Goal: Information Seeking & Learning: Learn about a topic

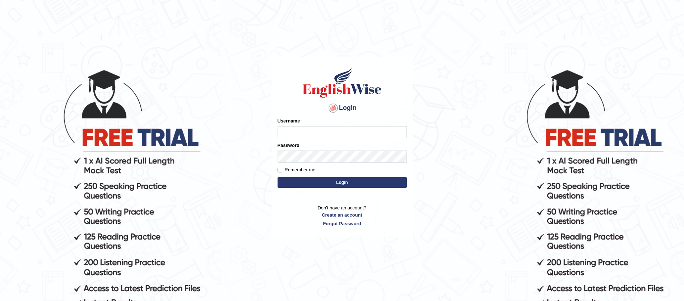
type input "jiwan_parramatta"
click at [278, 177] on button "Login" at bounding box center [342, 182] width 129 height 11
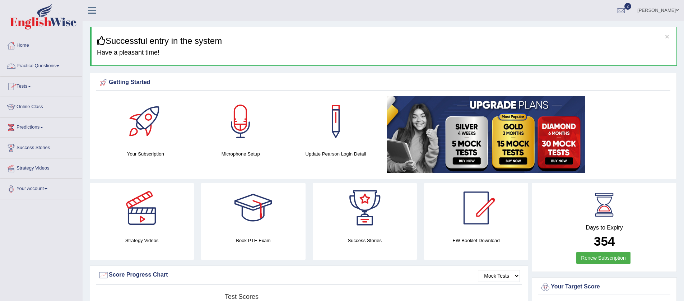
click at [59, 66] on span at bounding box center [57, 65] width 3 height 1
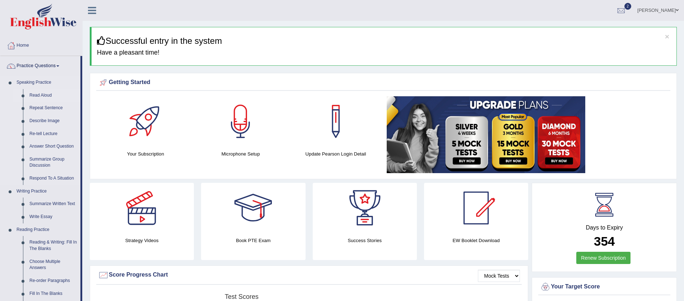
click at [50, 94] on link "Read Aloud" at bounding box center [53, 95] width 54 height 13
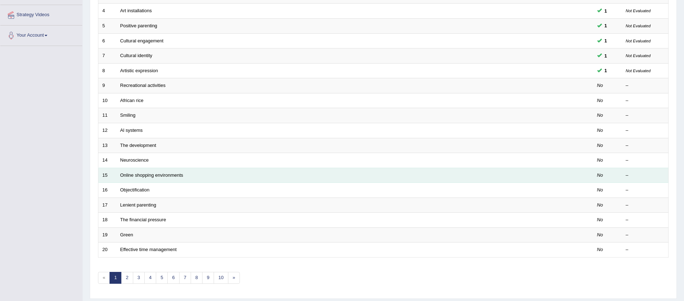
scroll to position [174, 0]
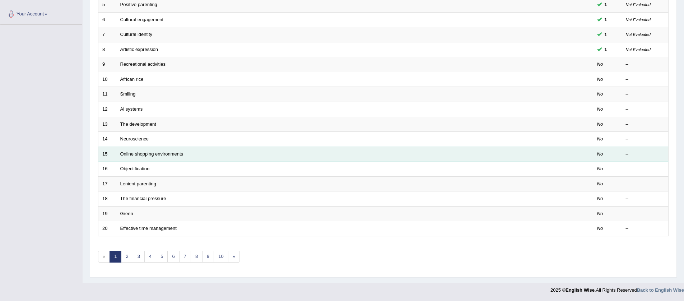
click at [174, 156] on link "Online shopping environments" at bounding box center [151, 153] width 63 height 5
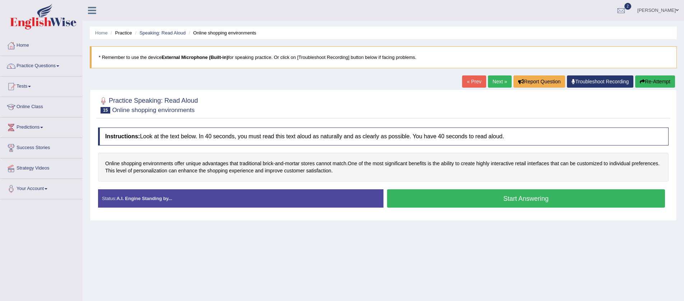
click at [472, 206] on button "Start Answering" at bounding box center [526, 198] width 278 height 18
click at [466, 201] on button "Start Answering" at bounding box center [526, 198] width 278 height 18
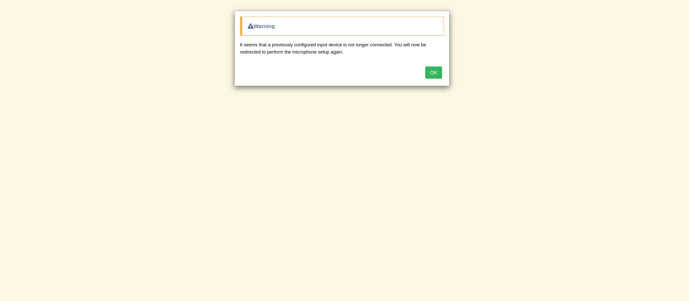
click at [442, 74] on div "OK" at bounding box center [342, 73] width 215 height 25
click at [431, 72] on button "OK" at bounding box center [433, 72] width 17 height 12
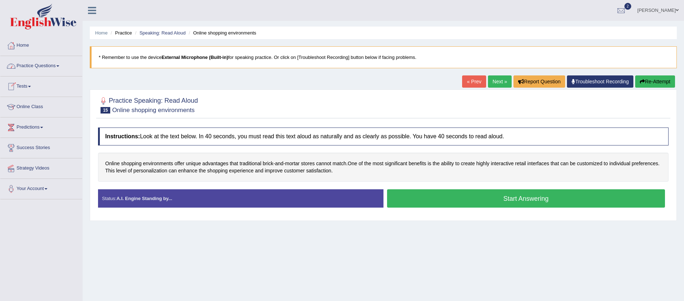
click at [51, 64] on link "Practice Questions" at bounding box center [41, 65] width 82 height 18
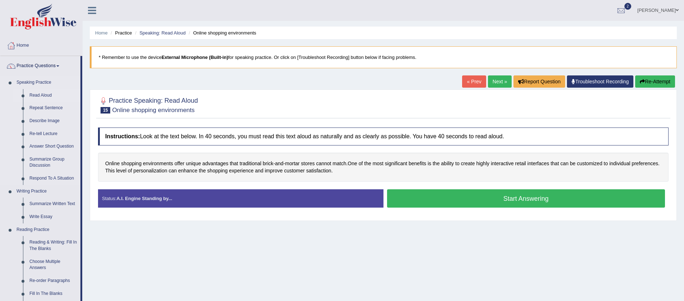
click at [51, 95] on link "Read Aloud" at bounding box center [53, 95] width 54 height 13
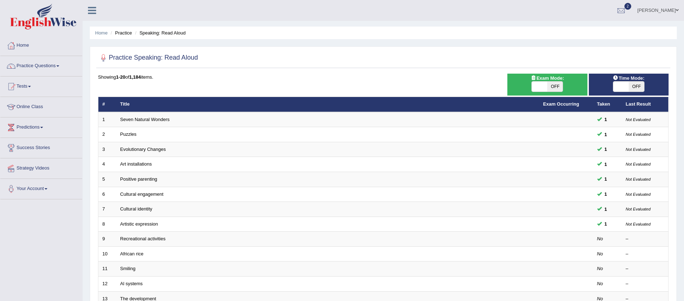
scroll to position [174, 0]
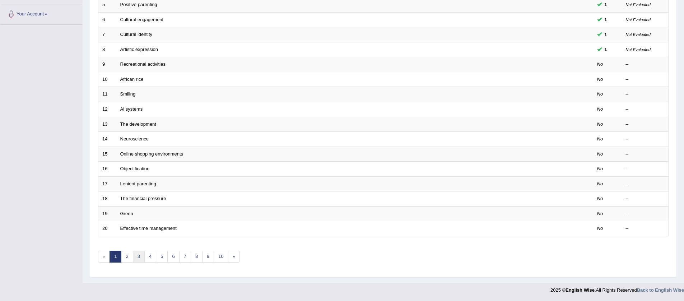
click at [134, 260] on link "3" at bounding box center [139, 257] width 12 height 12
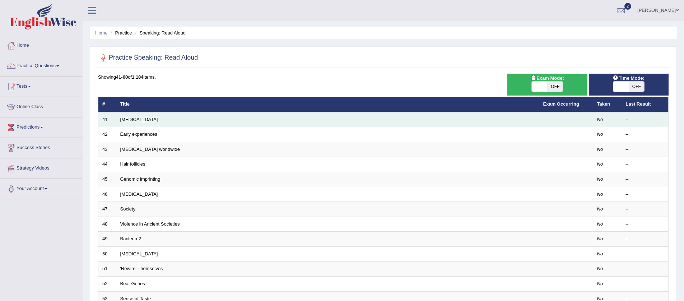
click at [145, 122] on td "[MEDICAL_DATA]" at bounding box center [327, 119] width 423 height 15
click at [145, 121] on link "[MEDICAL_DATA]" at bounding box center [139, 119] width 38 height 5
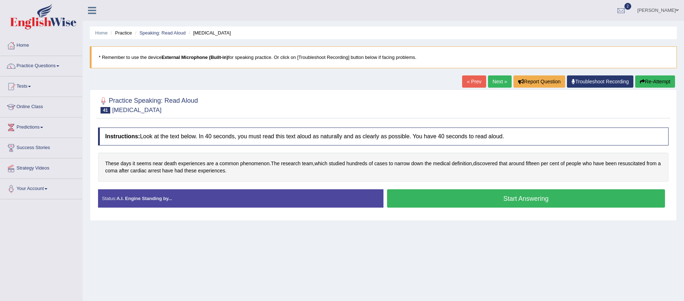
click at [422, 202] on button "Start Answering" at bounding box center [526, 198] width 278 height 18
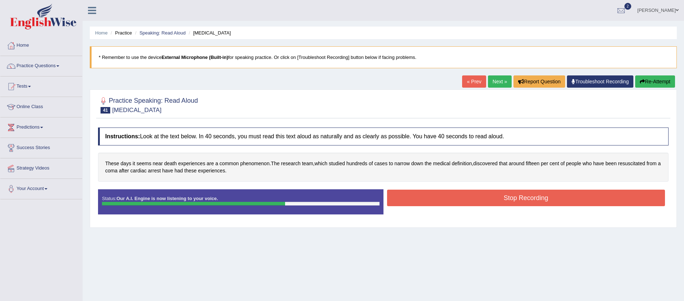
click at [442, 194] on button "Stop Recording" at bounding box center [526, 198] width 278 height 17
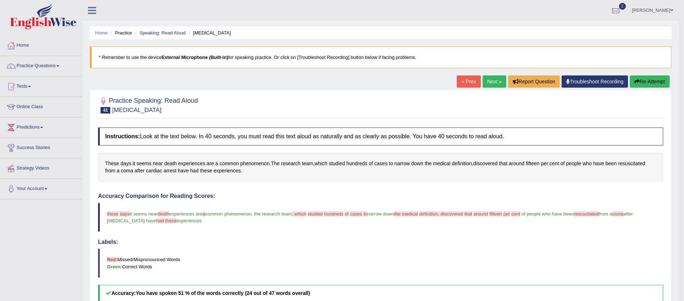
click at [493, 83] on link "Next »" at bounding box center [495, 81] width 24 height 12
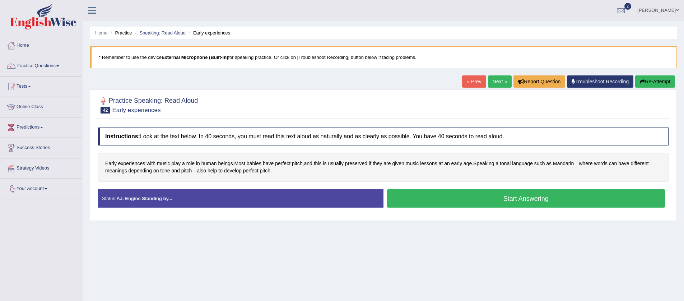
click at [442, 196] on button "Start Answering" at bounding box center [526, 198] width 278 height 18
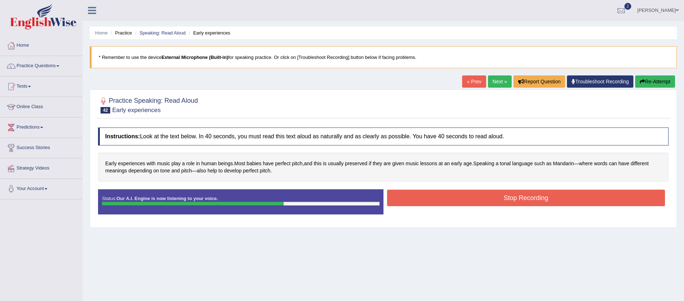
click at [438, 199] on button "Stop Recording" at bounding box center [526, 198] width 278 height 17
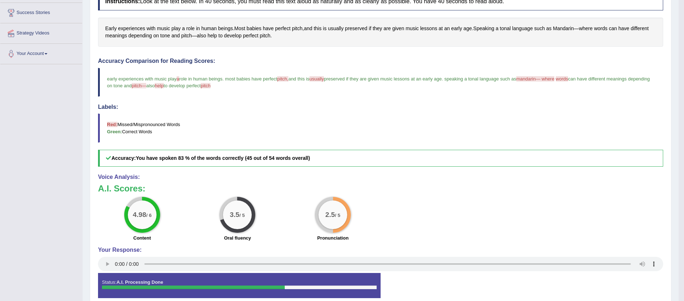
scroll to position [23, 0]
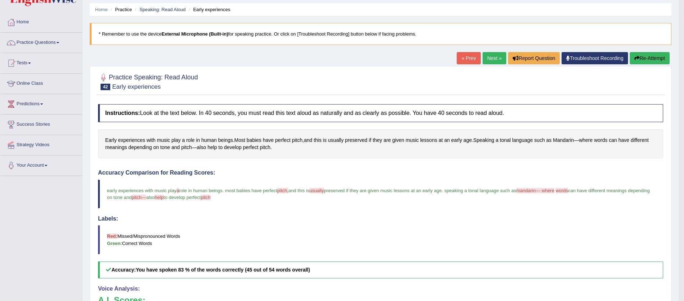
click at [210, 199] on span "pitch" at bounding box center [206, 197] width 10 height 5
click at [210, 197] on span "pitch" at bounding box center [206, 197] width 10 height 5
click at [210, 196] on span "pitch" at bounding box center [206, 197] width 10 height 5
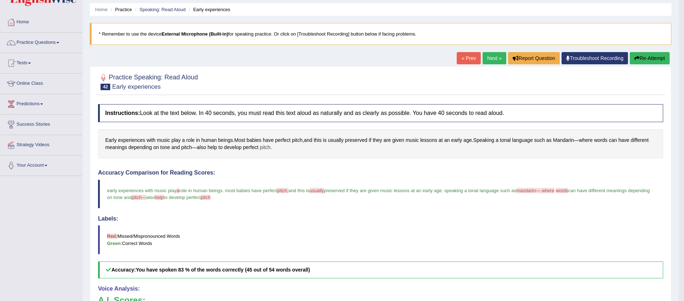
click at [270, 147] on span "pitch" at bounding box center [265, 148] width 11 height 8
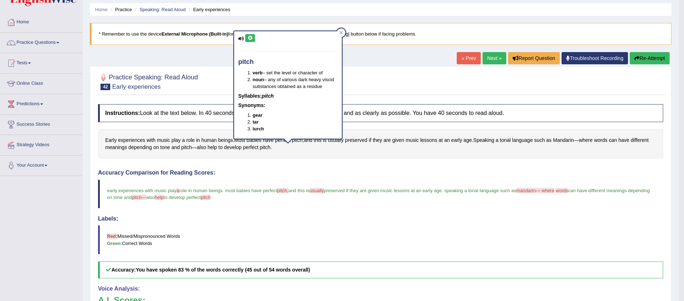
click at [249, 37] on icon at bounding box center [249, 38] width 5 height 4
click at [373, 58] on div "Home Practice Speaking: Read Aloud Early experiences * Remember to use the devi…" at bounding box center [381, 203] width 596 height 452
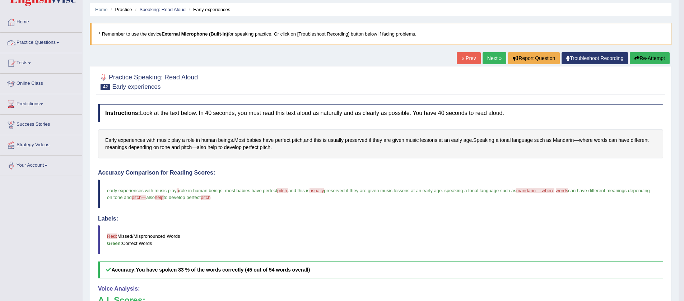
click at [495, 60] on link "Next »" at bounding box center [495, 58] width 24 height 12
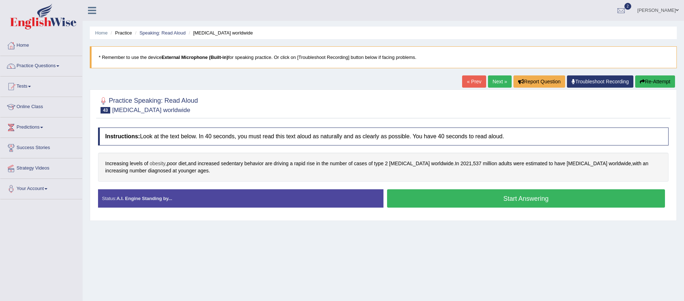
click at [161, 164] on span "obesity" at bounding box center [158, 164] width 16 height 8
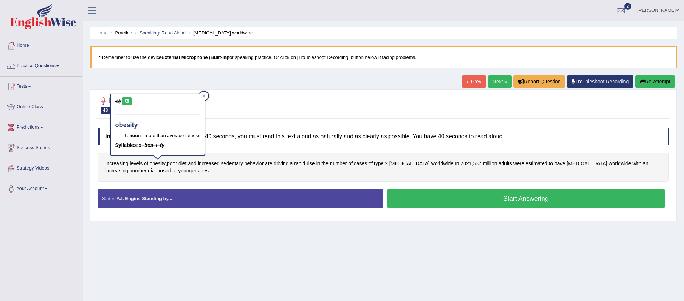
click at [126, 104] on button at bounding box center [127, 101] width 10 height 8
click at [326, 222] on div "Home Practice Speaking: Read Aloud Diabetes worldwide * Remember to use the dev…" at bounding box center [383, 179] width 601 height 359
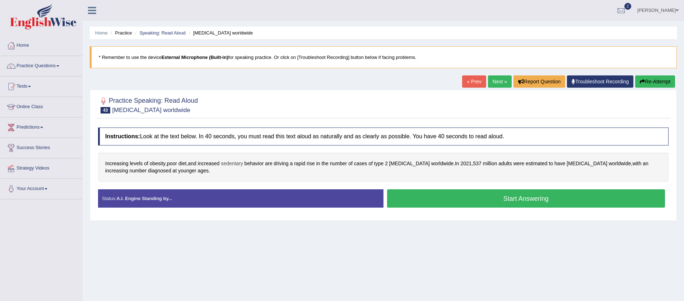
click at [237, 164] on span "sedentary" at bounding box center [232, 164] width 22 height 8
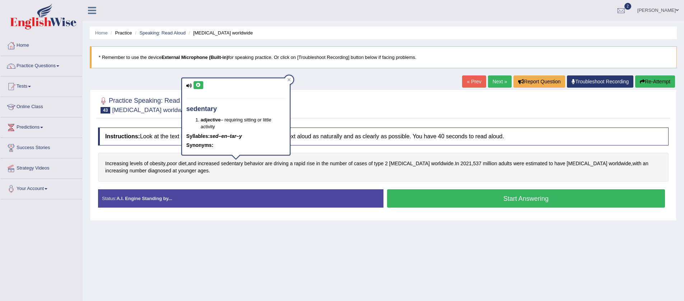
click at [198, 83] on icon at bounding box center [198, 85] width 5 height 4
click at [433, 197] on button "Start Answering" at bounding box center [526, 198] width 278 height 18
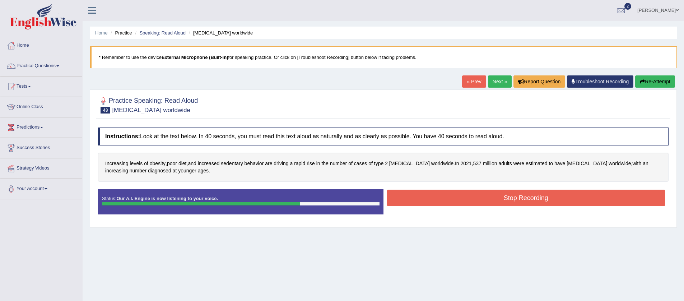
click at [413, 199] on button "Stop Recording" at bounding box center [526, 198] width 278 height 17
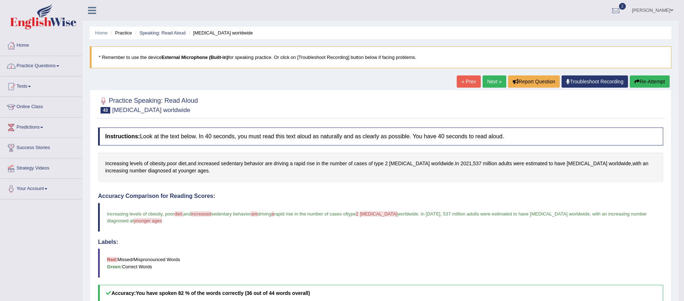
click at [57, 65] on link "Practice Questions" at bounding box center [41, 65] width 82 height 18
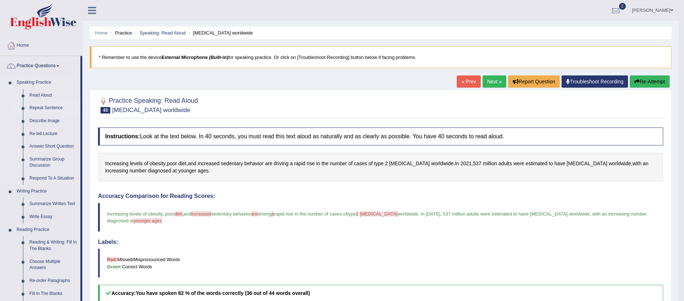
click at [51, 108] on link "Repeat Sentence" at bounding box center [53, 108] width 54 height 13
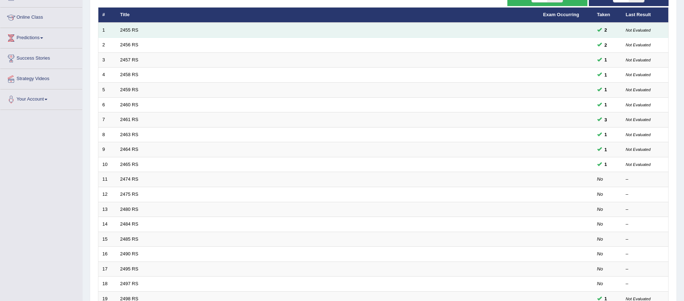
scroll to position [174, 0]
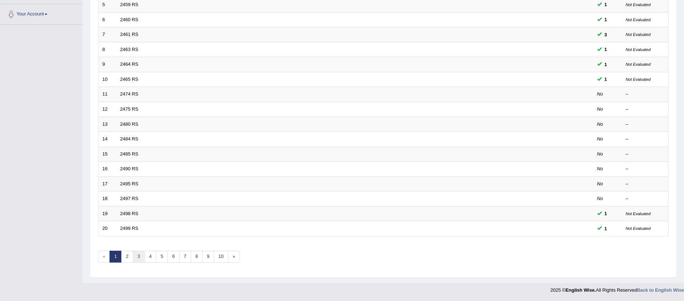
click at [134, 256] on link "3" at bounding box center [139, 257] width 12 height 12
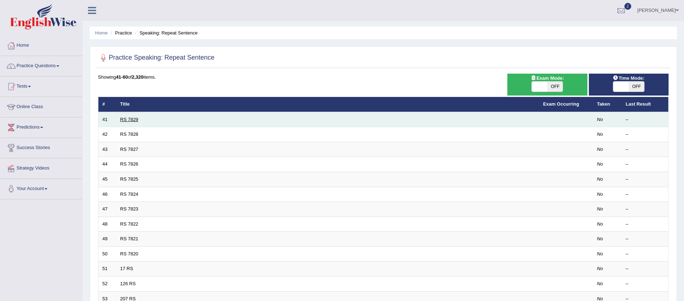
click at [132, 117] on link "RS 7829" at bounding box center [129, 119] width 18 height 5
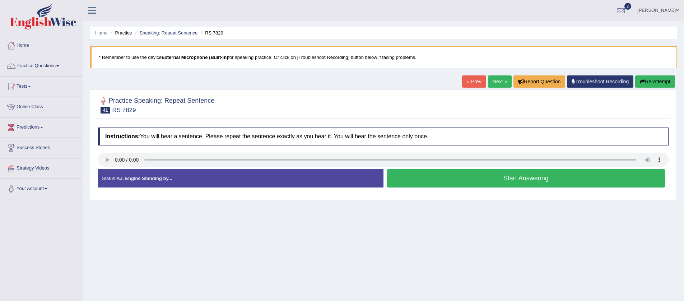
click at [473, 178] on button "Start Answering" at bounding box center [526, 178] width 278 height 18
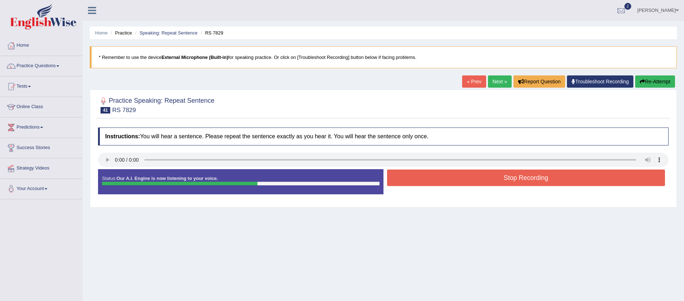
click at [468, 181] on button "Stop Recording" at bounding box center [526, 177] width 278 height 17
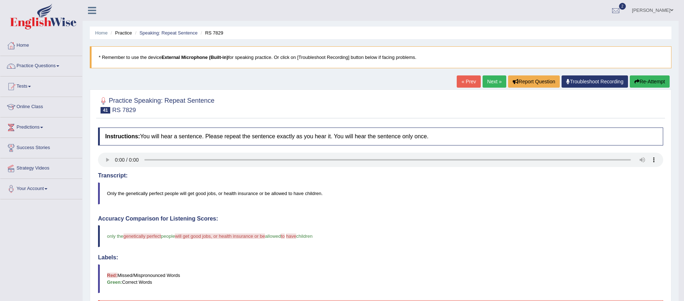
click at [494, 82] on link "Next »" at bounding box center [495, 81] width 24 height 12
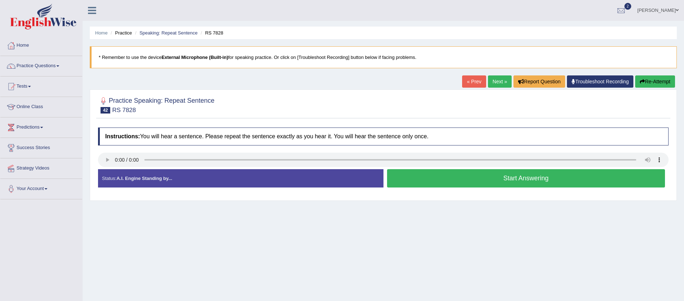
click at [476, 182] on button "Start Answering" at bounding box center [526, 178] width 278 height 18
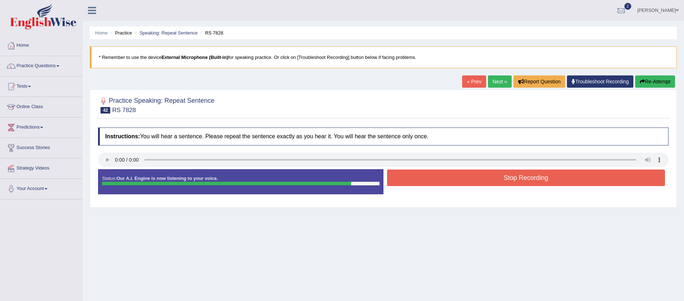
click at [480, 182] on button "Stop Recording" at bounding box center [526, 177] width 278 height 17
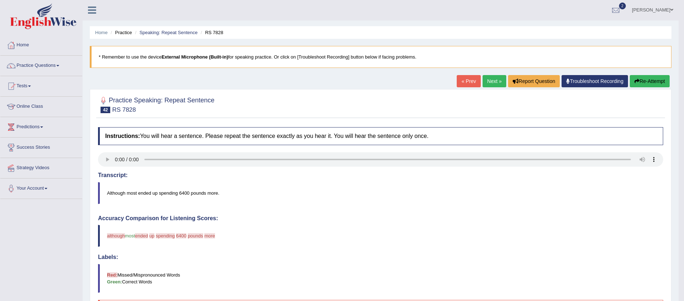
scroll to position [1, 0]
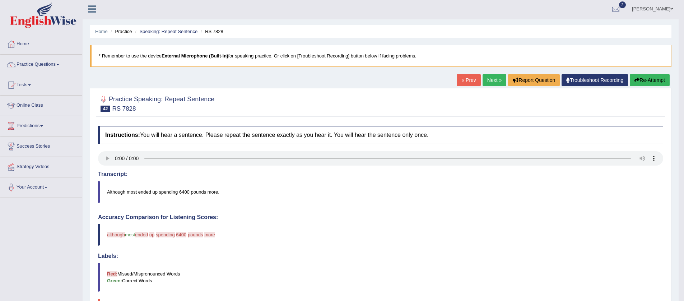
click at [657, 80] on button "Re-Attempt" at bounding box center [650, 80] width 40 height 12
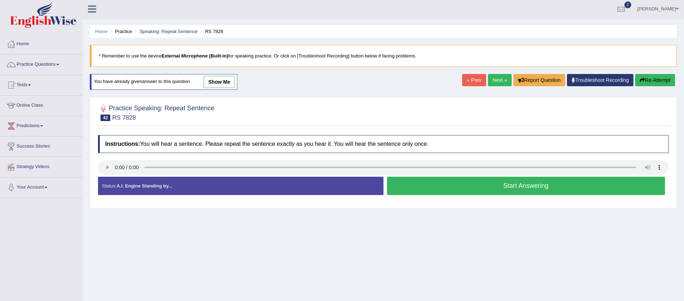
click at [423, 183] on button "Start Answering" at bounding box center [526, 186] width 278 height 18
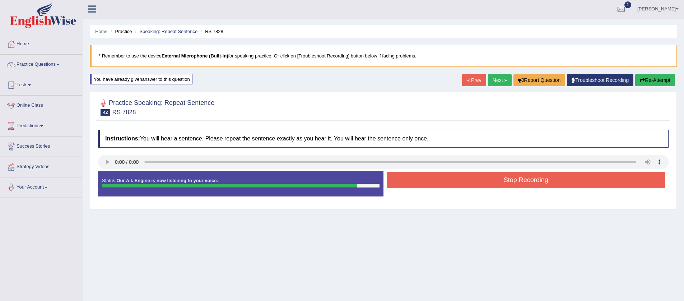
click at [423, 182] on button "Stop Recording" at bounding box center [526, 180] width 278 height 17
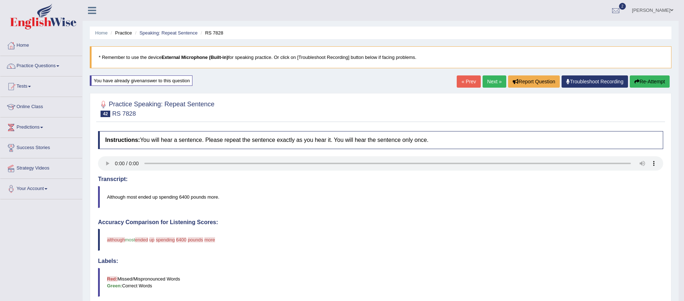
click at [647, 84] on button "Re-Attempt" at bounding box center [650, 81] width 40 height 12
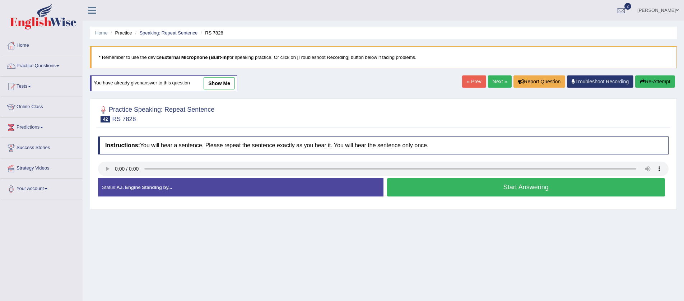
click at [488, 190] on button "Start Answering" at bounding box center [526, 187] width 278 height 18
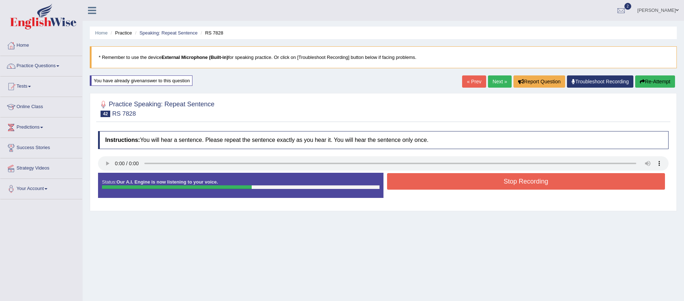
click at [492, 183] on button "Stop Recording" at bounding box center [526, 181] width 278 height 17
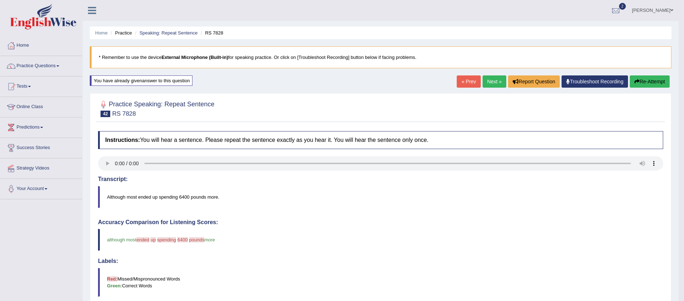
click at [483, 79] on link "Next »" at bounding box center [495, 81] width 24 height 12
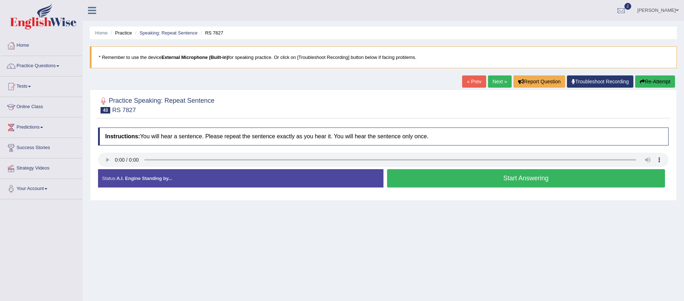
click at [404, 181] on button "Start Answering" at bounding box center [526, 178] width 278 height 18
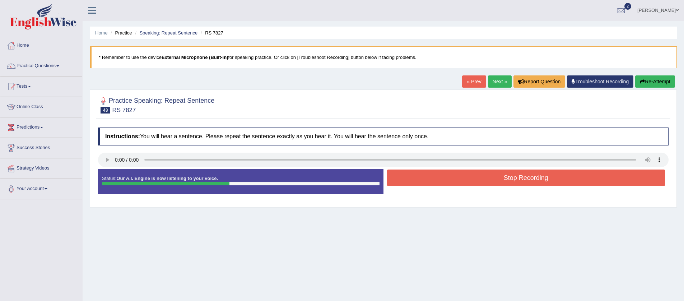
click at [401, 181] on button "Stop Recording" at bounding box center [526, 177] width 278 height 17
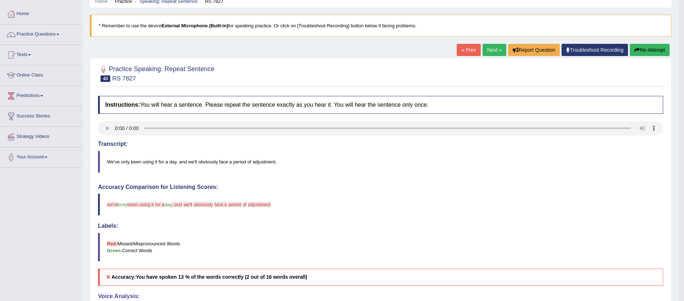
scroll to position [63, 0]
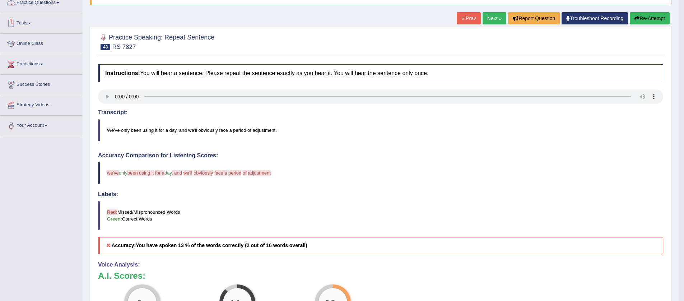
click at [646, 12] on div "Home Practice Speaking: Repeat Sentence RS 7827 * Remember to use the device Ex…" at bounding box center [381, 170] width 596 height 467
click at [646, 15] on button "Re-Attempt" at bounding box center [650, 18] width 40 height 12
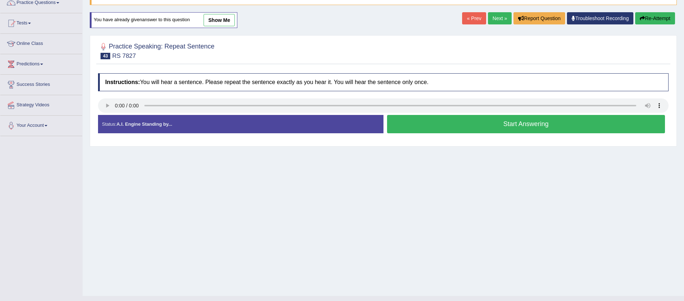
click at [526, 129] on button "Start Answering" at bounding box center [526, 124] width 278 height 18
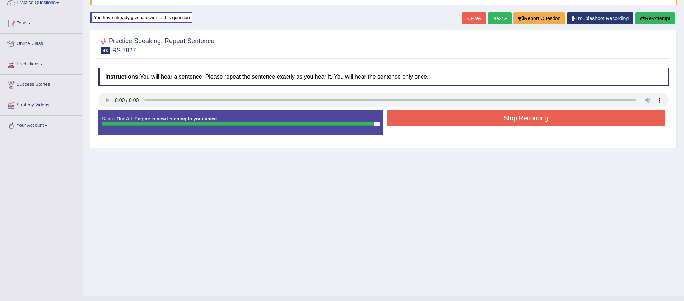
click at [523, 120] on button "Stop Recording" at bounding box center [526, 118] width 278 height 17
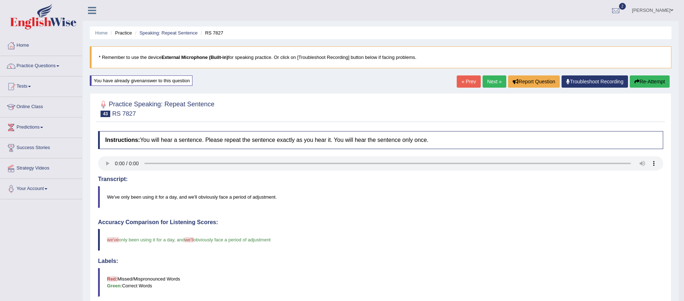
click at [484, 80] on link "Next »" at bounding box center [495, 81] width 24 height 12
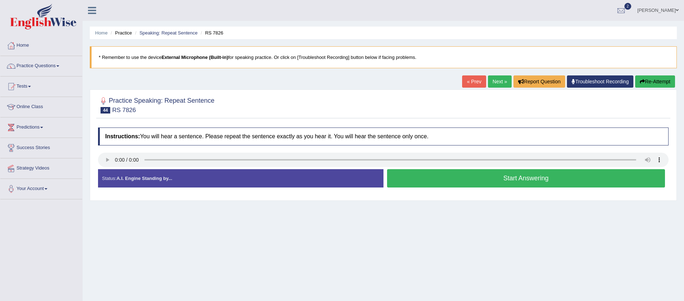
click at [427, 175] on button "Start Answering" at bounding box center [526, 178] width 278 height 18
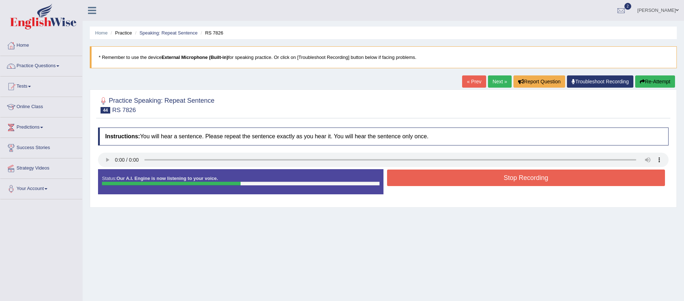
click at [422, 178] on button "Stop Recording" at bounding box center [526, 177] width 278 height 17
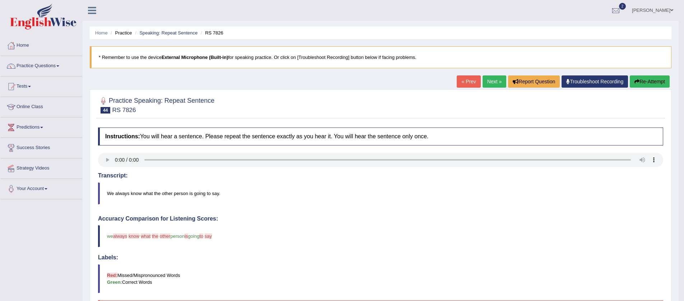
click at [489, 79] on link "Next »" at bounding box center [495, 81] width 24 height 12
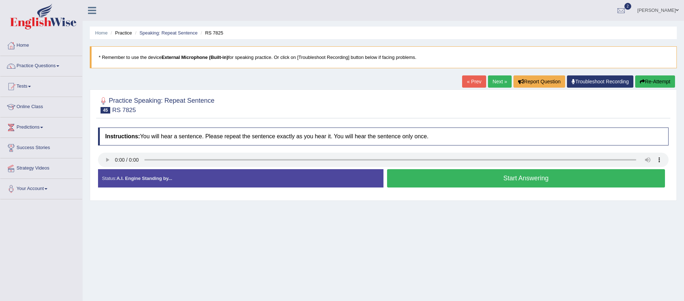
click at [409, 176] on button "Start Answering" at bounding box center [526, 178] width 278 height 18
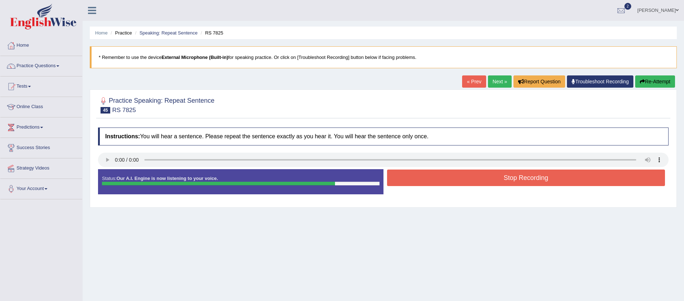
click at [435, 175] on button "Stop Recording" at bounding box center [526, 177] width 278 height 17
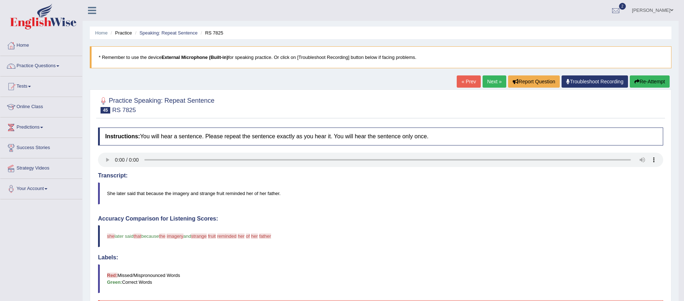
click at [486, 81] on link "Next »" at bounding box center [495, 81] width 24 height 12
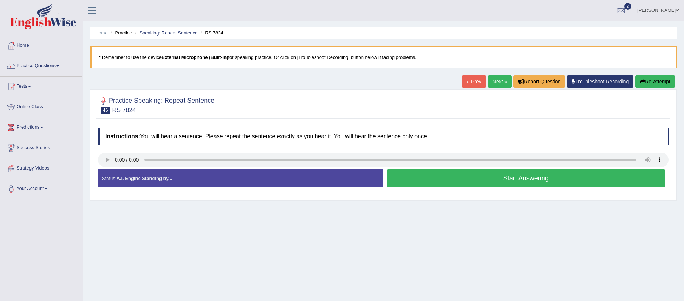
click at [492, 177] on button "Start Answering" at bounding box center [526, 178] width 278 height 18
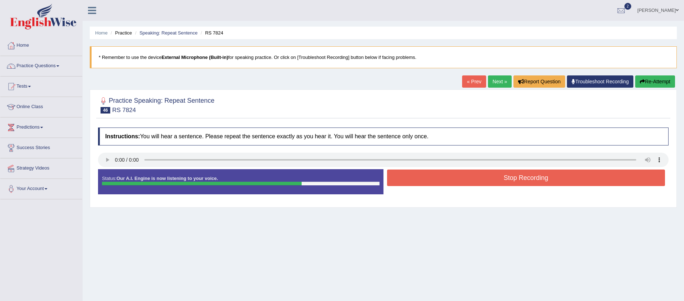
click at [485, 178] on button "Stop Recording" at bounding box center [526, 177] width 278 height 17
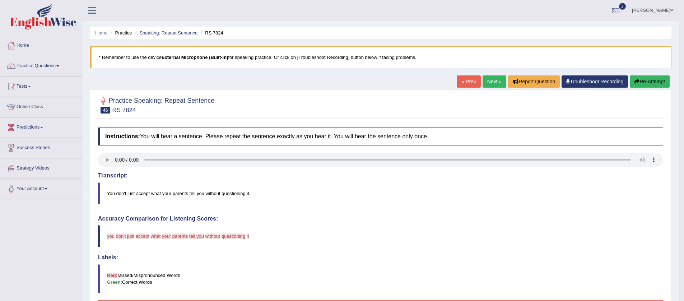
click at [653, 85] on button "Re-Attempt" at bounding box center [650, 81] width 40 height 12
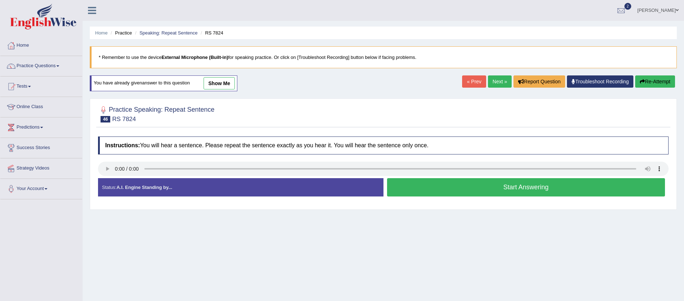
click at [516, 185] on button "Start Answering" at bounding box center [526, 187] width 278 height 18
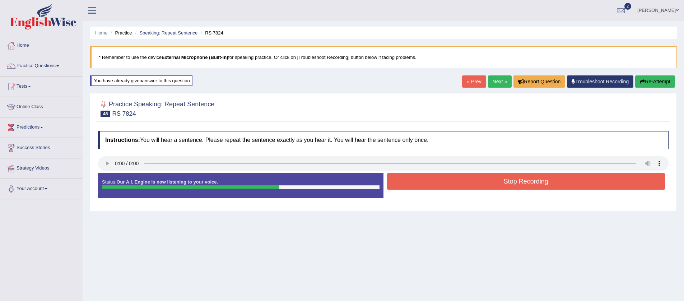
click at [511, 178] on button "Stop Recording" at bounding box center [526, 181] width 278 height 17
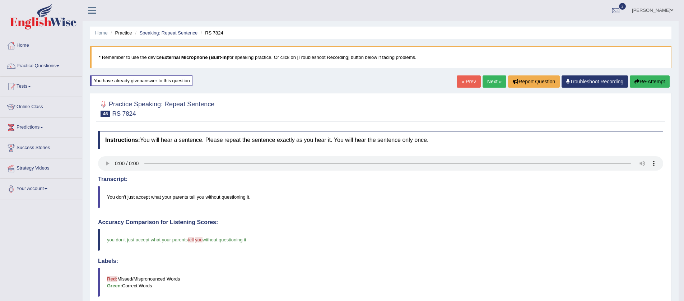
click at [647, 80] on button "Re-Attempt" at bounding box center [650, 81] width 40 height 12
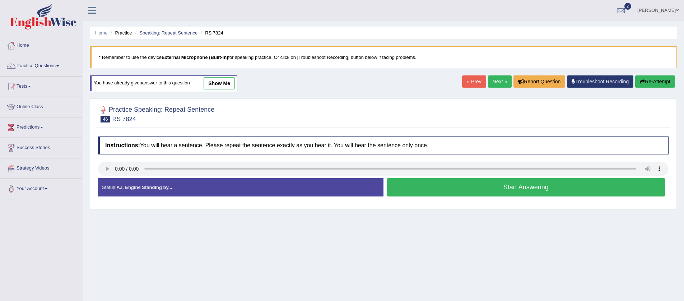
click at [567, 186] on button "Start Answering" at bounding box center [526, 187] width 278 height 18
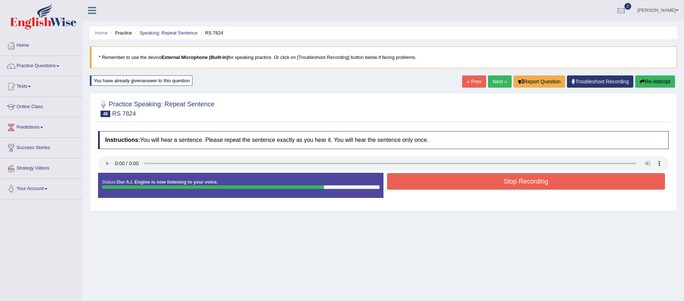
click at [563, 183] on button "Stop Recording" at bounding box center [526, 181] width 278 height 17
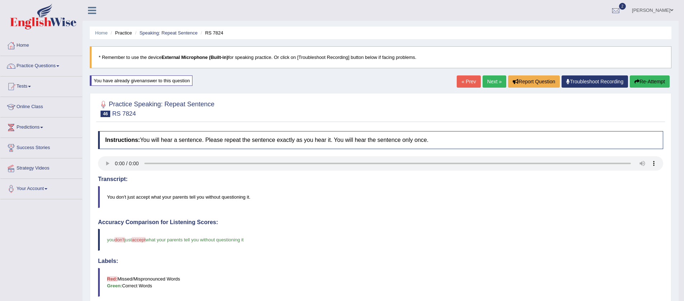
click at [493, 83] on link "Next »" at bounding box center [495, 81] width 24 height 12
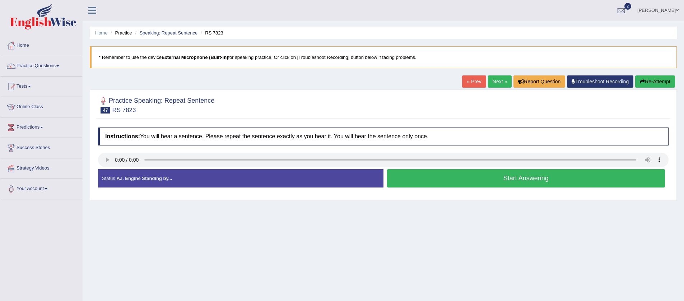
click at [405, 183] on button "Start Answering" at bounding box center [526, 178] width 278 height 18
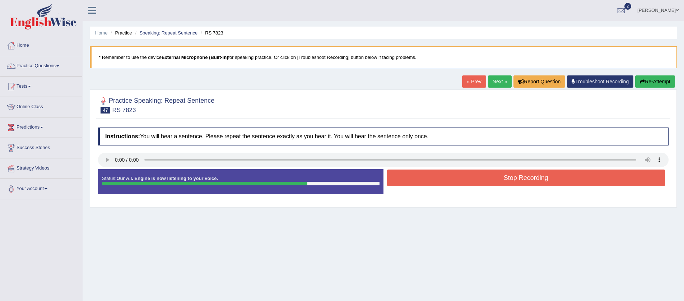
click at [500, 176] on button "Stop Recording" at bounding box center [526, 177] width 278 height 17
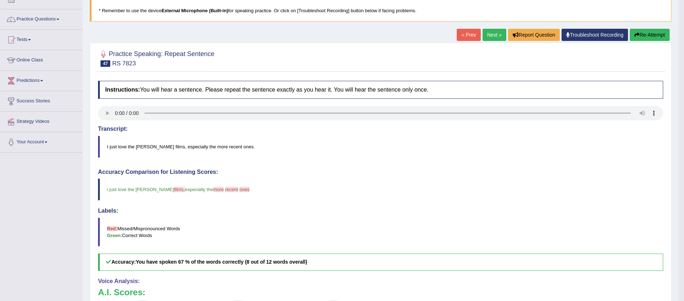
scroll to position [29, 0]
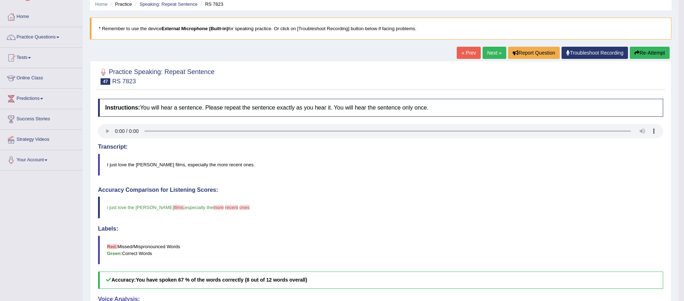
click at [650, 53] on button "Re-Attempt" at bounding box center [650, 53] width 40 height 12
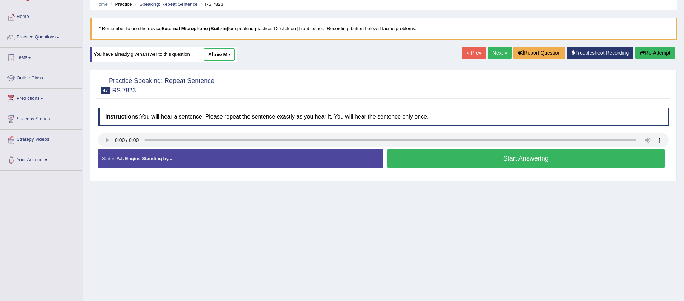
scroll to position [29, 0]
click at [454, 160] on button "Start Answering" at bounding box center [526, 158] width 278 height 18
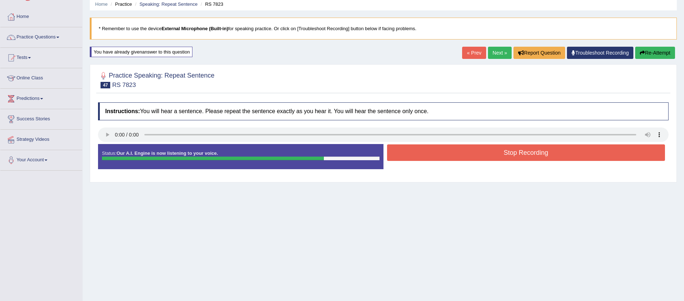
click at [446, 154] on button "Stop Recording" at bounding box center [526, 152] width 278 height 17
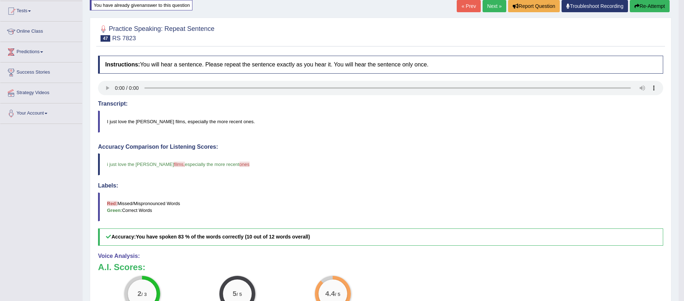
scroll to position [0, 0]
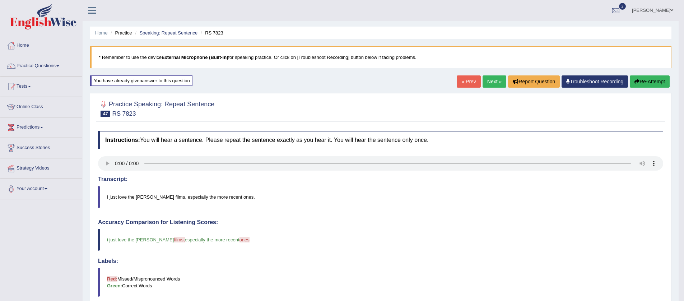
click at [492, 82] on link "Next »" at bounding box center [495, 81] width 24 height 12
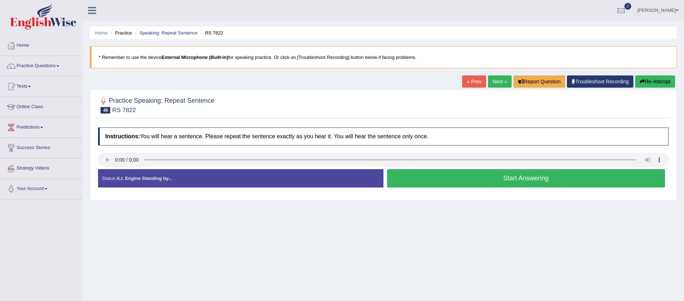
click at [441, 185] on button "Start Answering" at bounding box center [526, 178] width 278 height 18
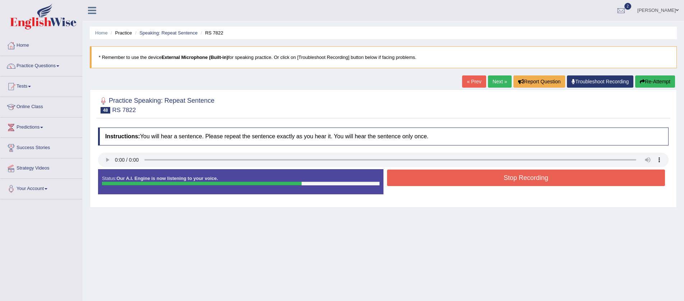
click at [433, 177] on button "Stop Recording" at bounding box center [526, 177] width 278 height 17
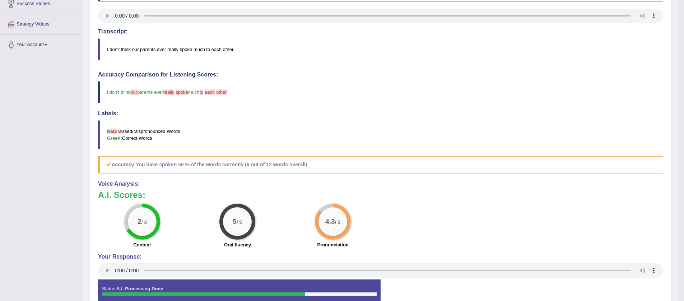
scroll to position [36, 0]
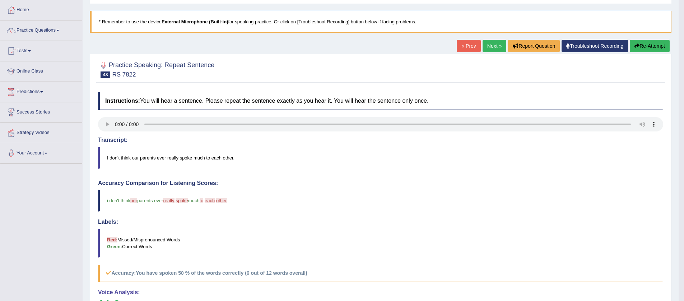
click at [492, 47] on link "Next »" at bounding box center [495, 46] width 24 height 12
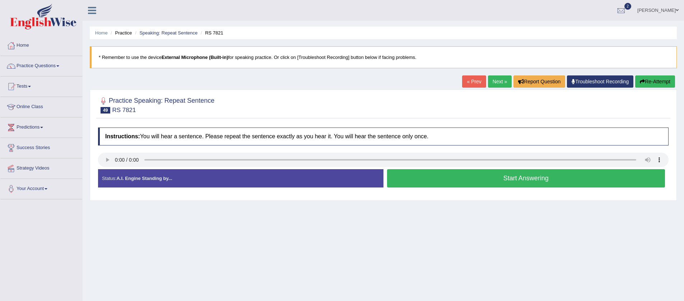
click at [475, 80] on link "« Prev" at bounding box center [474, 81] width 24 height 12
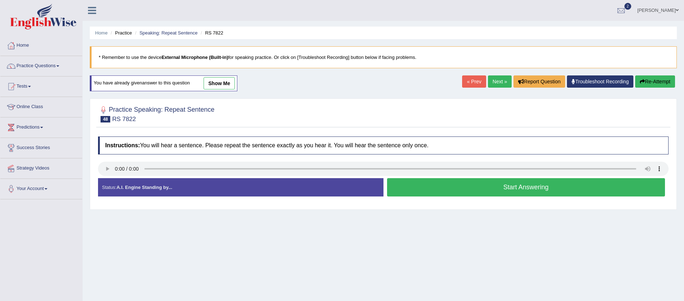
click at [508, 190] on button "Start Answering" at bounding box center [526, 187] width 278 height 18
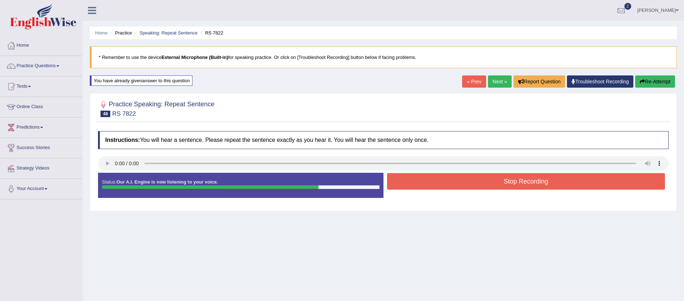
click at [508, 183] on button "Stop Recording" at bounding box center [526, 181] width 278 height 17
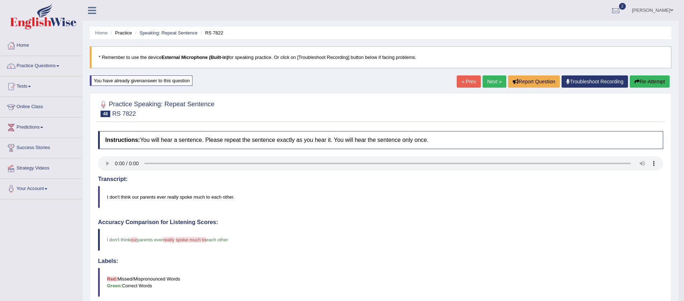
click at [492, 81] on link "Next »" at bounding box center [495, 81] width 24 height 12
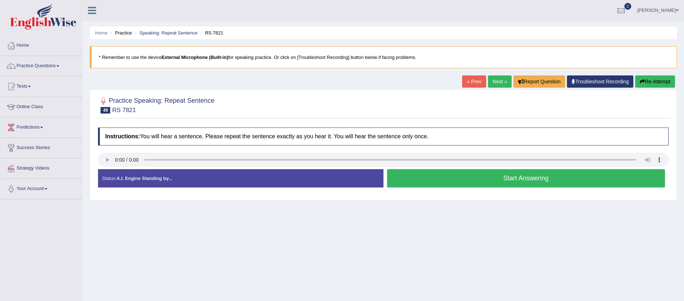
click at [449, 176] on button "Start Answering" at bounding box center [526, 178] width 278 height 18
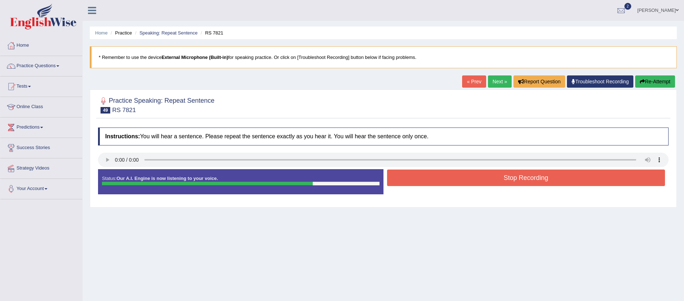
click at [445, 179] on button "Stop Recording" at bounding box center [526, 177] width 278 height 17
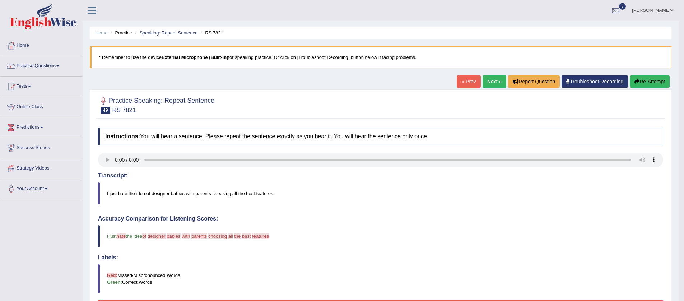
click at [493, 83] on link "Next »" at bounding box center [495, 81] width 24 height 12
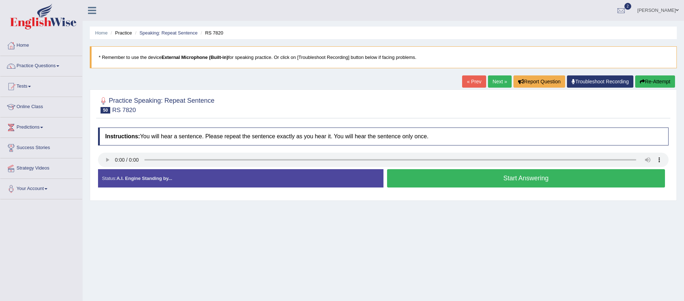
click at [478, 180] on button "Start Answering" at bounding box center [526, 178] width 278 height 18
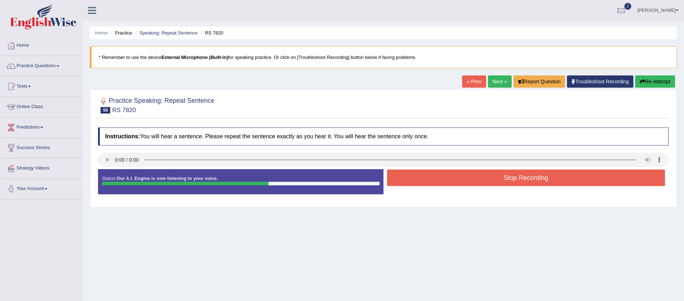
click at [473, 180] on button "Stop Recording" at bounding box center [526, 177] width 278 height 17
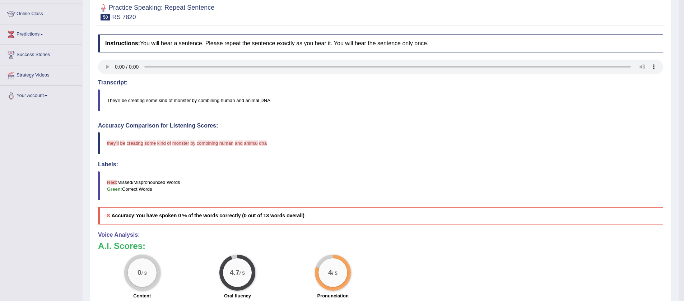
scroll to position [38, 0]
